Goal: Task Accomplishment & Management: Use online tool/utility

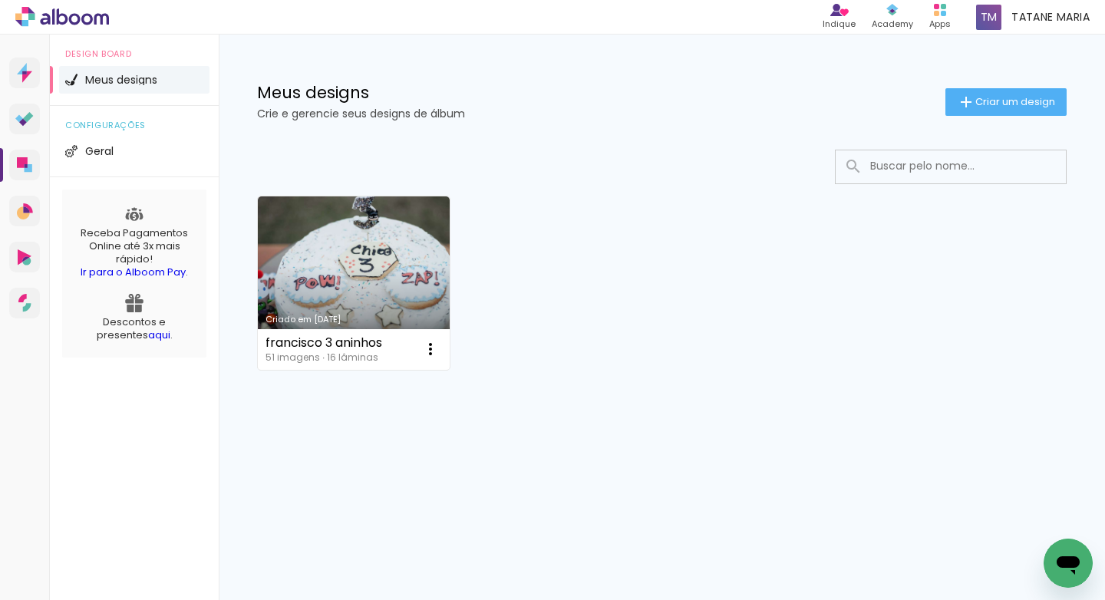
click at [412, 282] on link "Criado em [DATE]" at bounding box center [354, 283] width 192 height 173
